Goal: Task Accomplishment & Management: Manage account settings

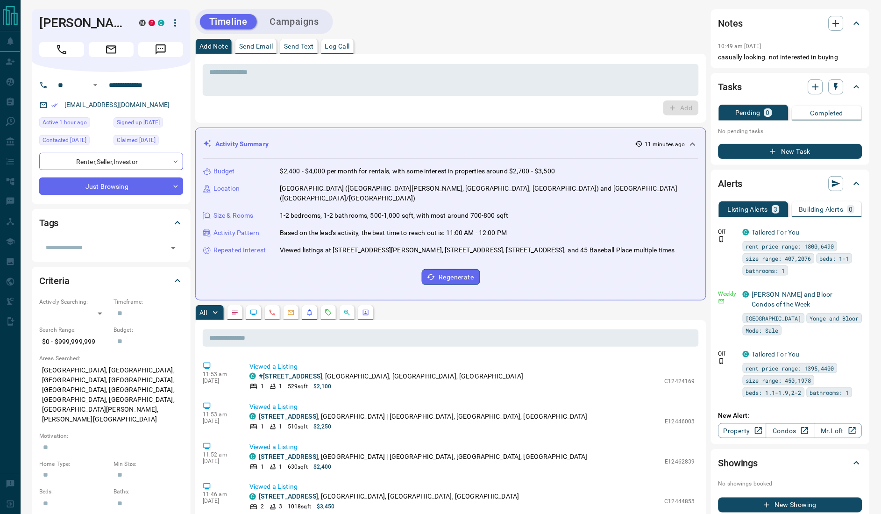
click at [32, 16] on div "[PERSON_NAME] M P C" at bounding box center [111, 40] width 159 height 63
click at [129, 93] on input "**********" at bounding box center [141, 85] width 73 height 15
click at [839, 22] on icon "button" at bounding box center [836, 23] width 11 height 11
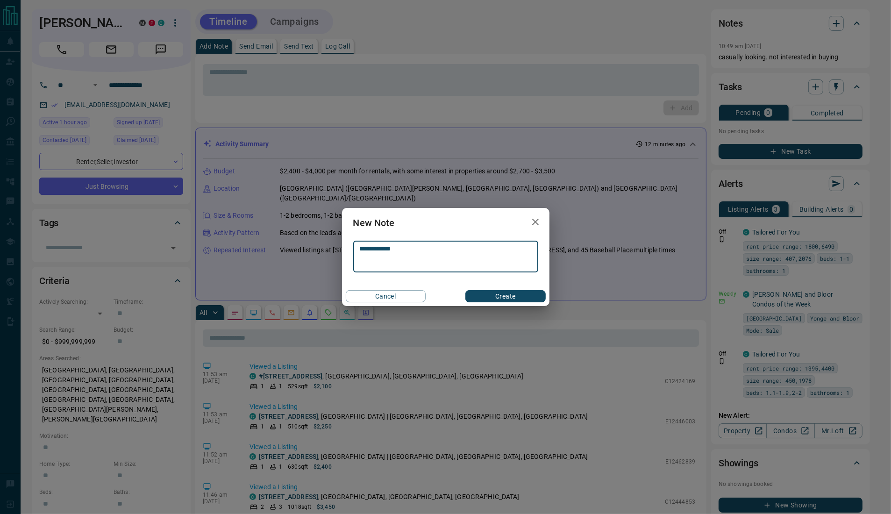
type textarea "**********"
click at [520, 298] on button "Create" at bounding box center [506, 296] width 80 height 12
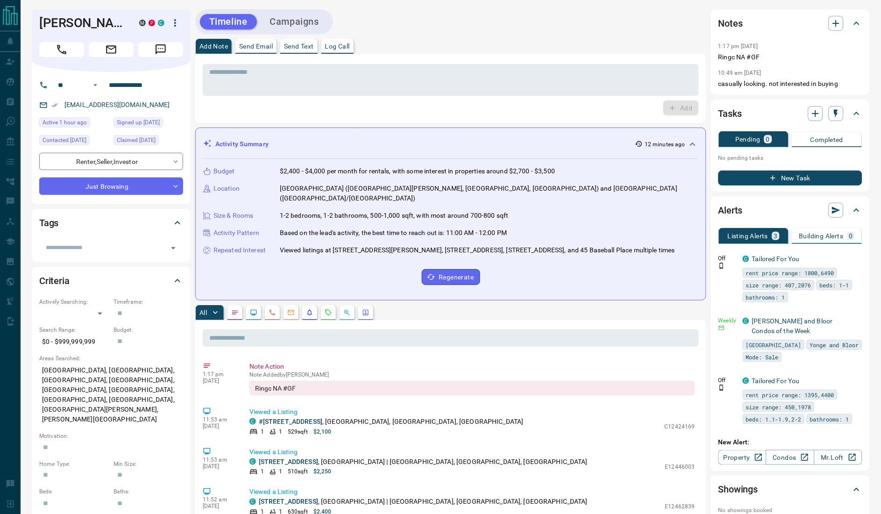
click at [287, 12] on div "Timeline Campaigns" at bounding box center [264, 21] width 132 height 19
click at [288, 22] on button "Campaigns" at bounding box center [295, 21] width 68 height 15
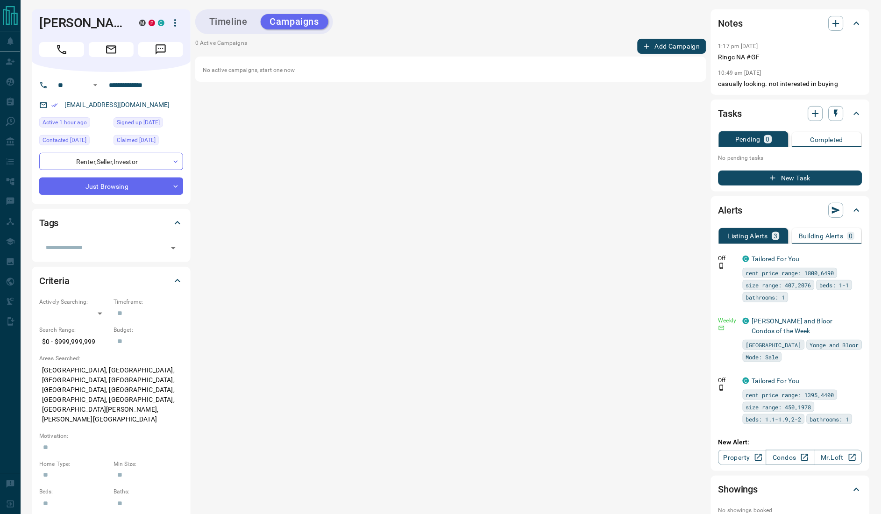
click at [667, 44] on button "Add Campaign" at bounding box center [672, 46] width 69 height 15
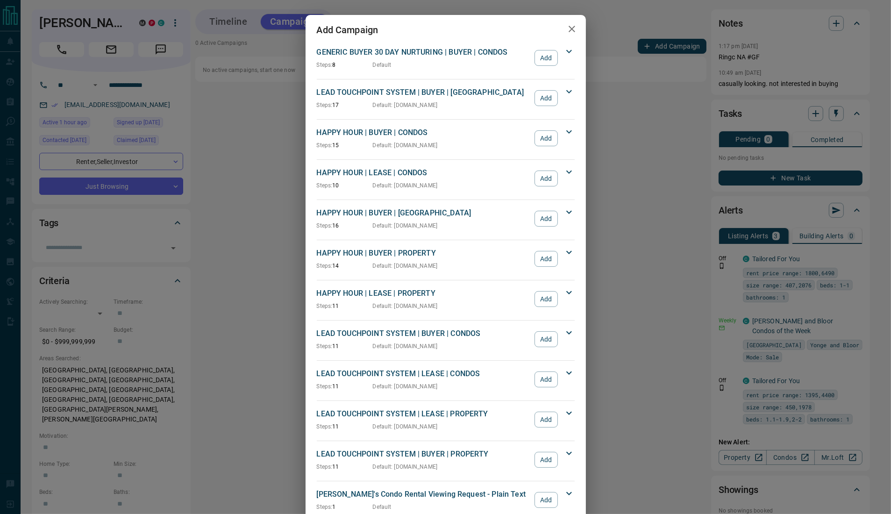
click at [252, 99] on div "Add Campaign GENERIC BUYER 30 DAY NURTURING | BUYER | CONDOS Steps: 8 Default A…" at bounding box center [445, 257] width 891 height 514
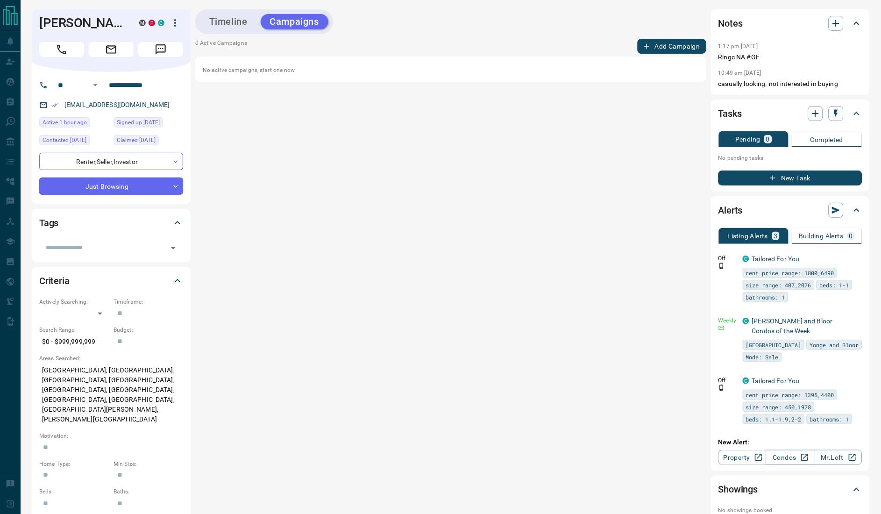
click at [230, 22] on button "Timeline" at bounding box center [228, 21] width 57 height 15
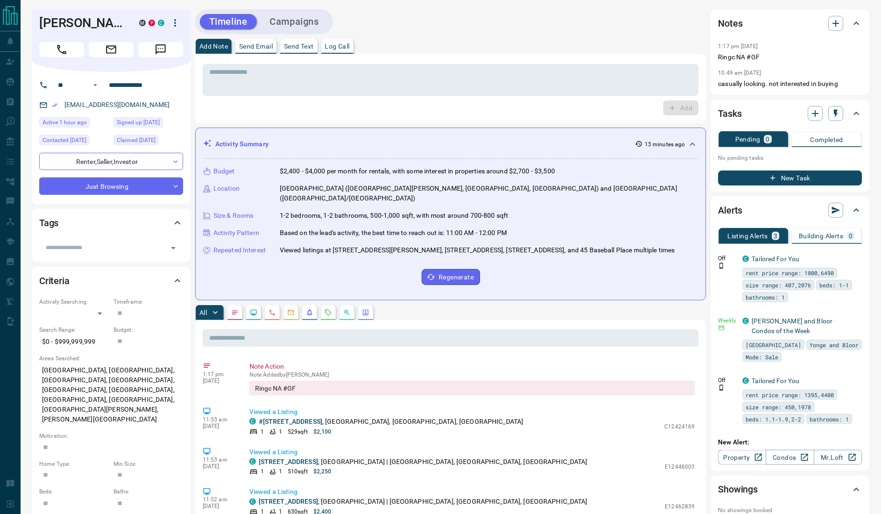
click at [309, 23] on button "Campaigns" at bounding box center [295, 21] width 68 height 15
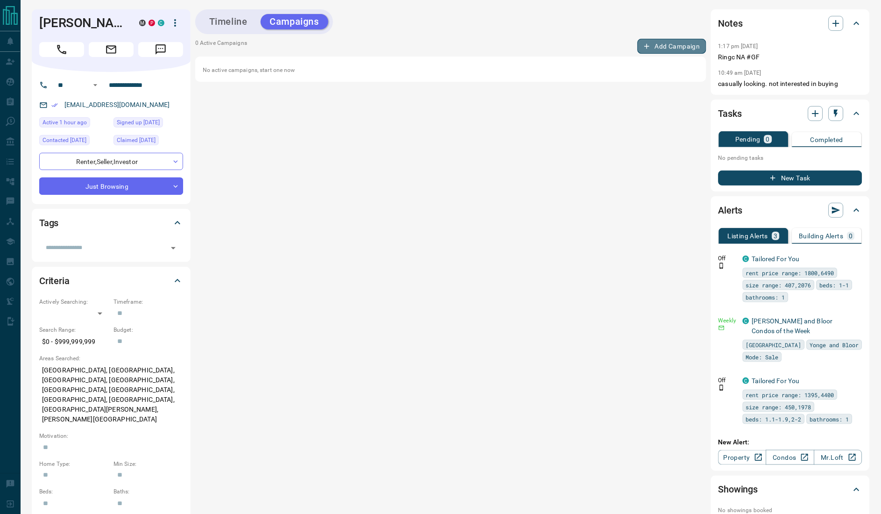
click at [685, 46] on button "Add Campaign" at bounding box center [672, 46] width 69 height 15
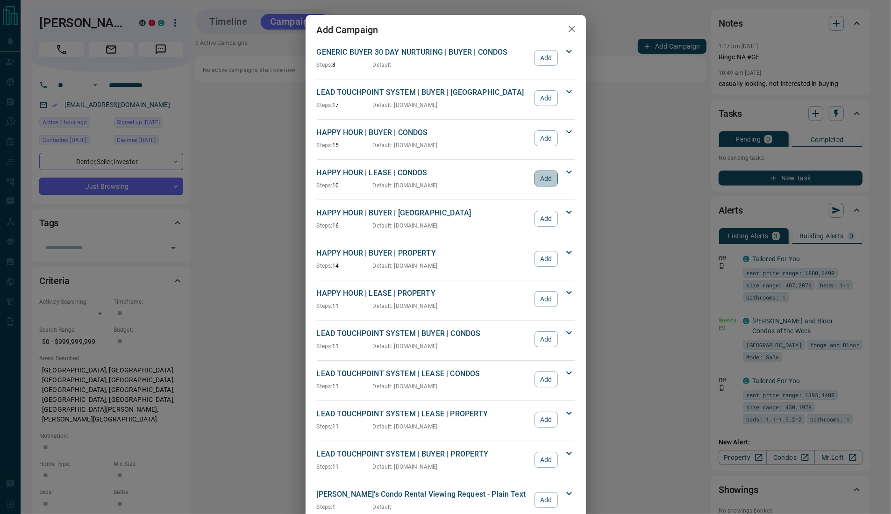
click at [545, 179] on button "Add" at bounding box center [546, 179] width 23 height 16
